Goal: Task Accomplishment & Management: Manage account settings

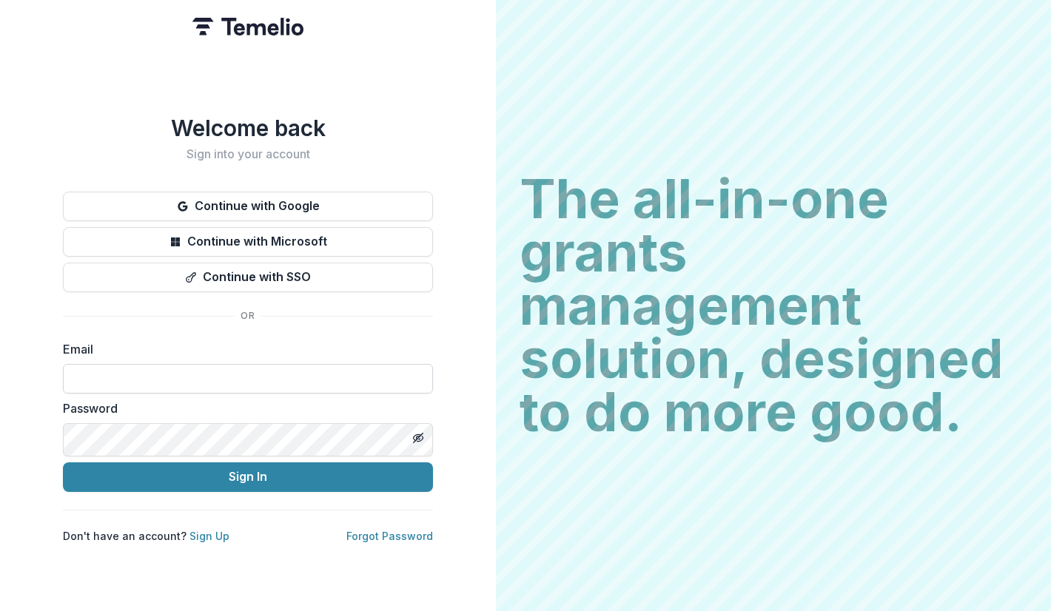
click at [433, 374] on input at bounding box center [248, 379] width 370 height 30
type input "**********"
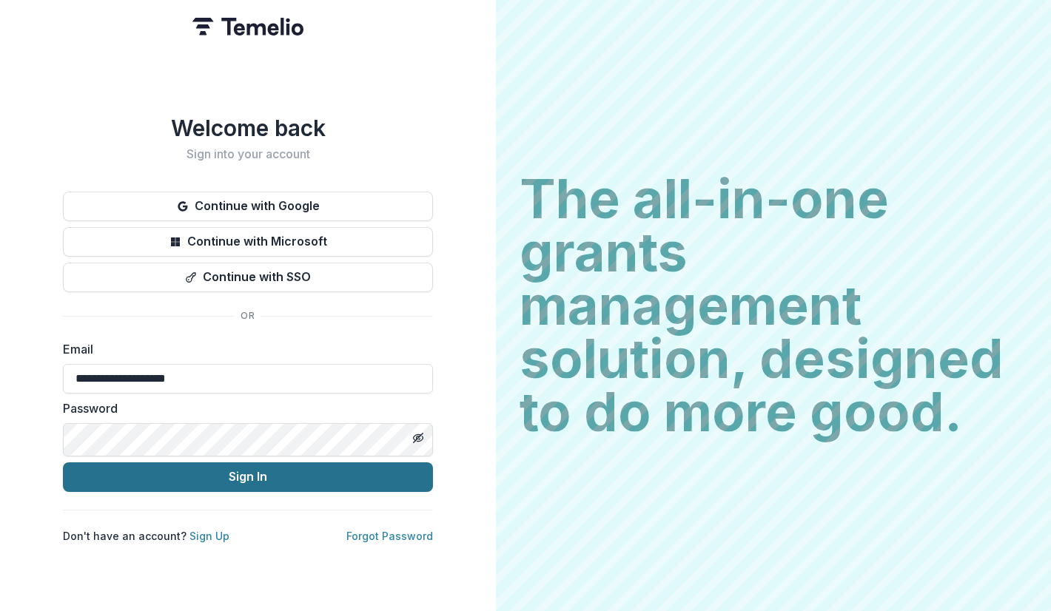
click at [433, 492] on button "Sign In" at bounding box center [248, 477] width 370 height 30
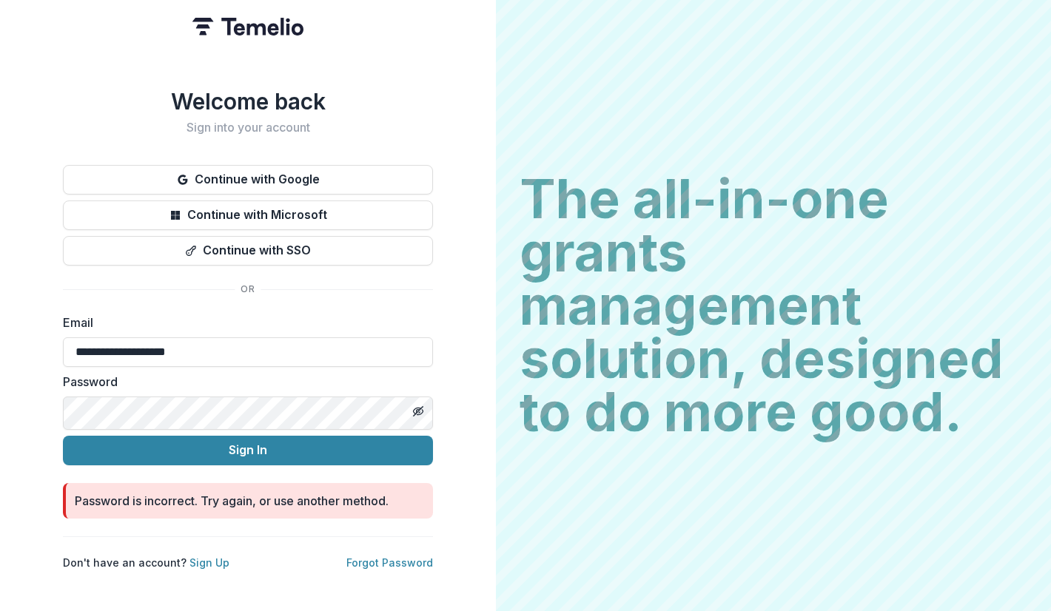
click at [496, 434] on div "**********" at bounding box center [248, 305] width 496 height 611
